Goal: Check status

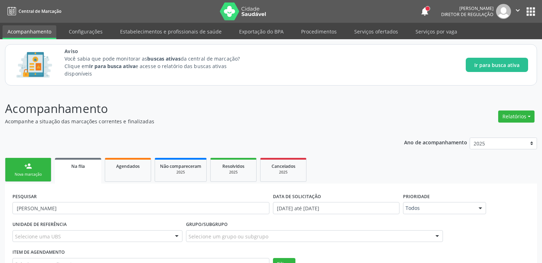
scroll to position [58, 0]
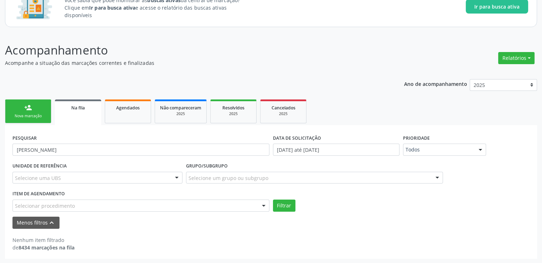
click at [29, 113] on div "Nova marcação" at bounding box center [28, 115] width 36 height 5
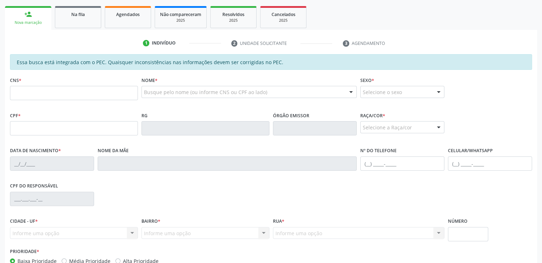
scroll to position [165, 0]
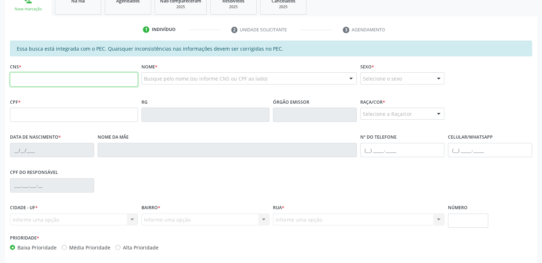
click at [60, 74] on input "text" at bounding box center [74, 79] width 128 height 14
paste input "705 0038 1199 1650"
type input "705 0038 1199 1650"
type input "066.543.574-69"
type input "[DATE]"
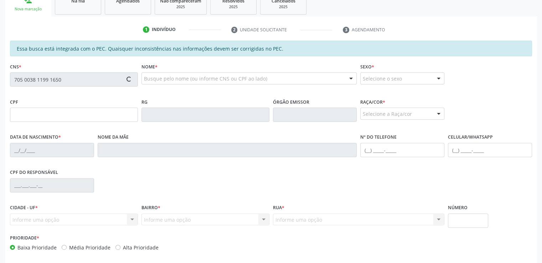
type input "[PERSON_NAME] de Souz"
type input "[PHONE_NUMBER]"
type input "8"
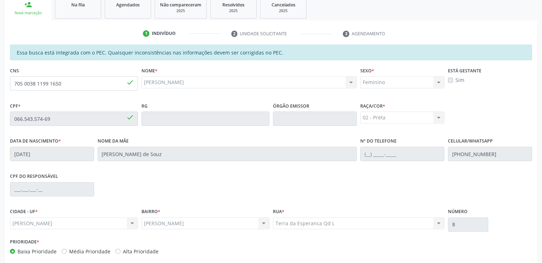
scroll to position [52, 0]
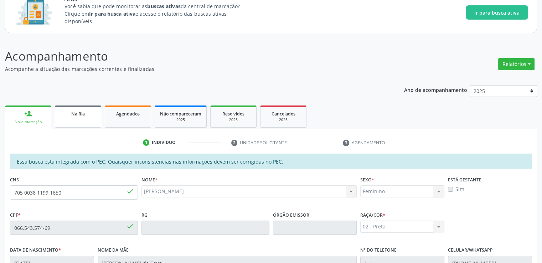
click at [70, 113] on div "Na fila" at bounding box center [78, 113] width 36 height 7
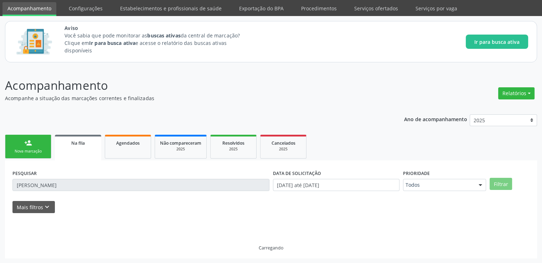
scroll to position [8, 0]
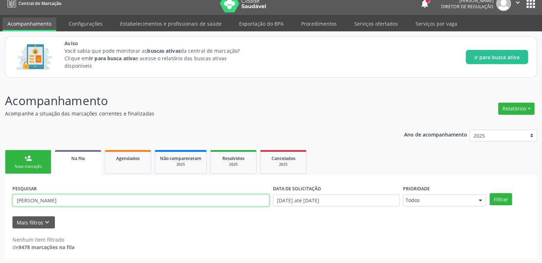
drag, startPoint x: 42, startPoint y: 202, endPoint x: 0, endPoint y: 200, distance: 42.1
click at [0, 200] on div "Acompanhamento Acompanhe a situação das marcações correntes e finalizadas Relat…" at bounding box center [271, 173] width 542 height 181
paste input "705003811991650"
type input "705003811991650"
click at [490, 193] on button "Filtrar" at bounding box center [501, 199] width 22 height 12
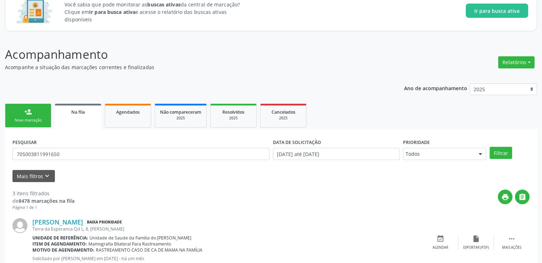
scroll to position [205, 0]
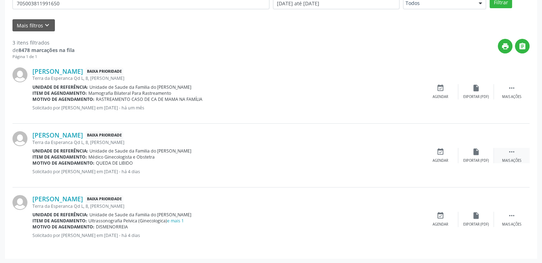
click at [509, 153] on icon "" at bounding box center [512, 152] width 8 height 8
click at [70, 138] on link "[PERSON_NAME]" at bounding box center [57, 135] width 51 height 8
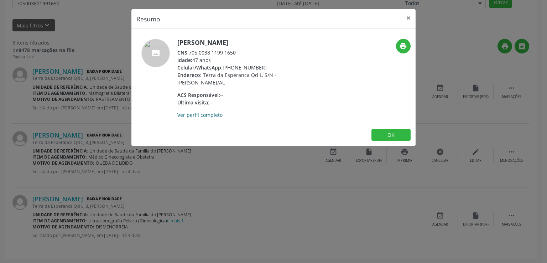
click at [201, 117] on link "Ver perfil completo" at bounding box center [199, 115] width 45 height 7
click at [409, 16] on button "×" at bounding box center [409, 17] width 14 height 17
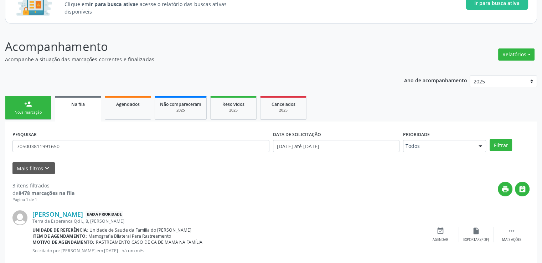
scroll to position [27, 0]
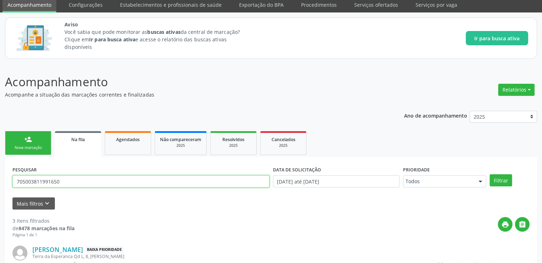
drag, startPoint x: 52, startPoint y: 183, endPoint x: 0, endPoint y: 176, distance: 52.8
click at [0, 176] on div "Acompanhamento Acompanhe a situação das marcações correntes e finalizadas Relat…" at bounding box center [271, 253] width 542 height 378
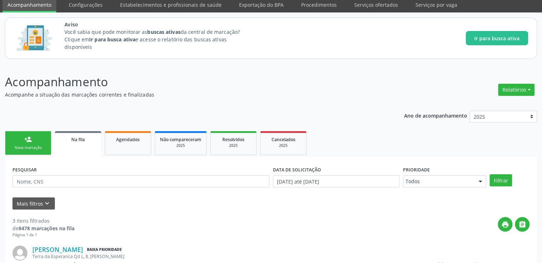
click at [252, 226] on div "print " at bounding box center [301, 227] width 455 height 21
